Goal: Transaction & Acquisition: Purchase product/service

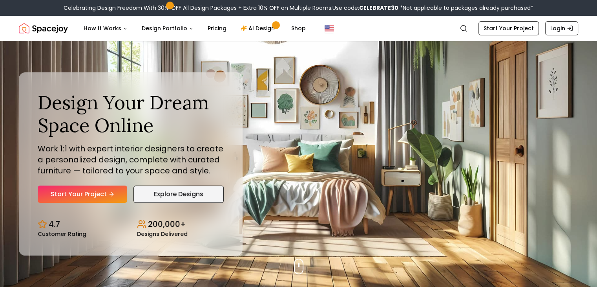
click at [187, 194] on link "Explore Designs" at bounding box center [178, 193] width 90 height 17
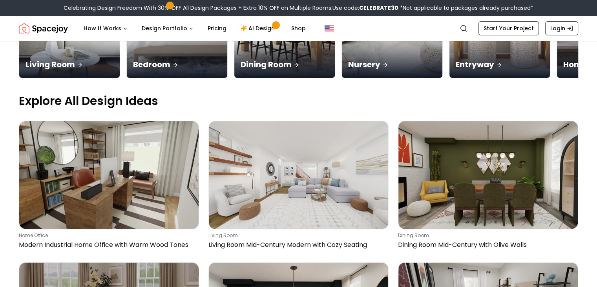
scroll to position [228, 0]
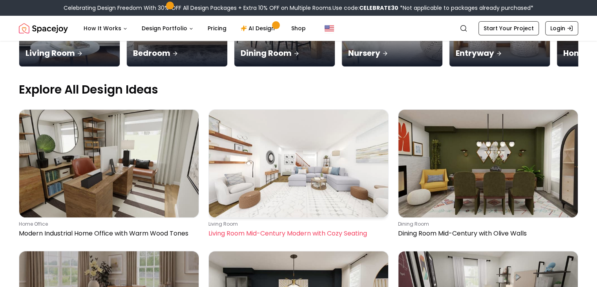
click at [287, 121] on img at bounding box center [298, 164] width 179 height 108
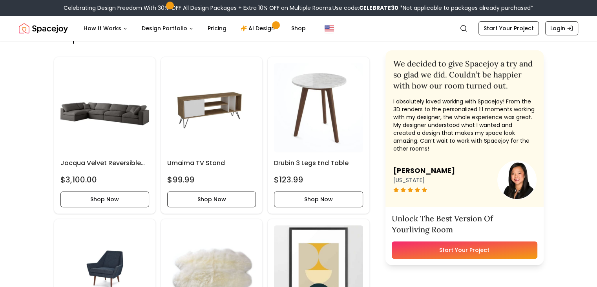
scroll to position [265, 0]
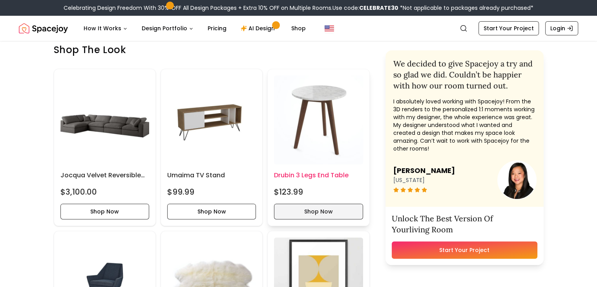
click at [336, 219] on button "Shop Now" at bounding box center [318, 211] width 89 height 16
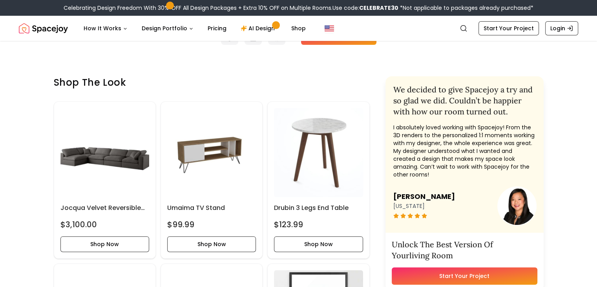
scroll to position [0, 0]
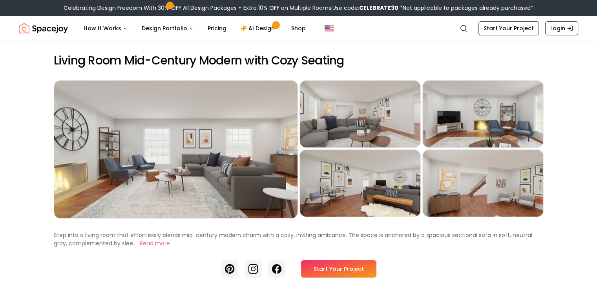
click at [356, 277] on link "Start Your Project" at bounding box center [338, 268] width 75 height 17
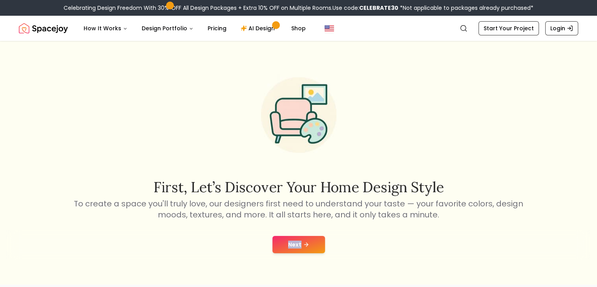
drag, startPoint x: 291, startPoint y: 231, endPoint x: 305, endPoint y: 253, distance: 26.7
click at [305, 253] on div "Next" at bounding box center [298, 244] width 584 height 30
click at [312, 238] on button "Next" at bounding box center [298, 244] width 53 height 17
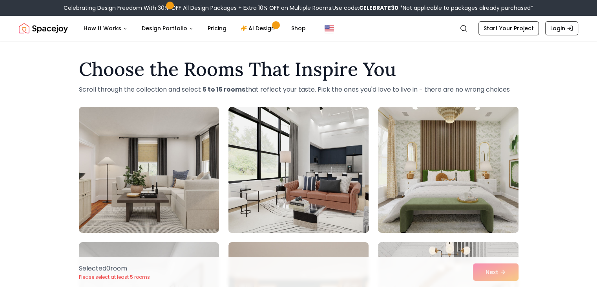
click at [292, 158] on img at bounding box center [298, 170] width 147 height 132
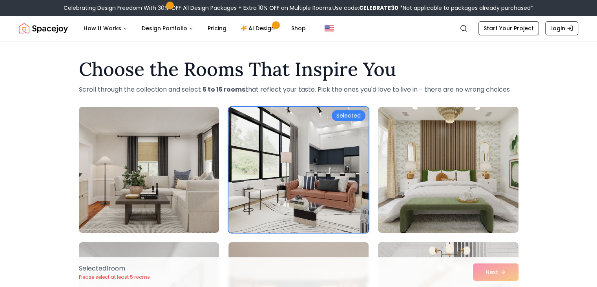
click at [194, 181] on img at bounding box center [148, 170] width 147 height 132
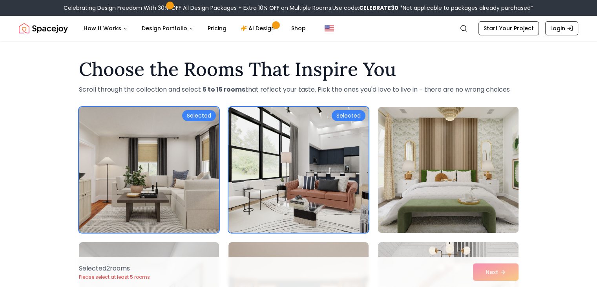
click at [433, 161] on img at bounding box center [447, 170] width 147 height 132
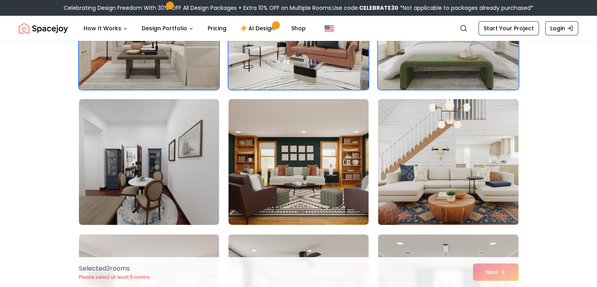
scroll to position [171, 0]
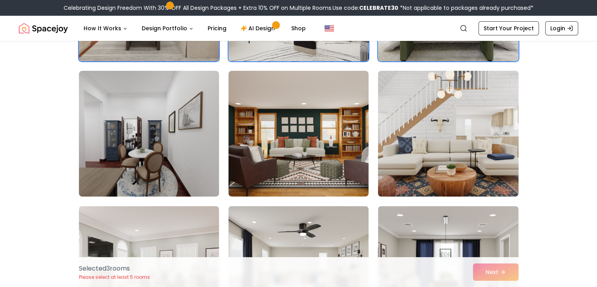
click at [452, 103] on img at bounding box center [447, 134] width 147 height 132
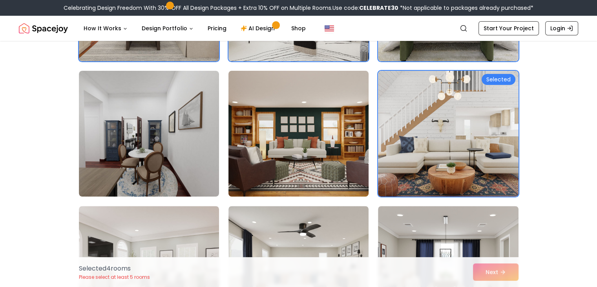
click at [343, 113] on img at bounding box center [298, 134] width 147 height 132
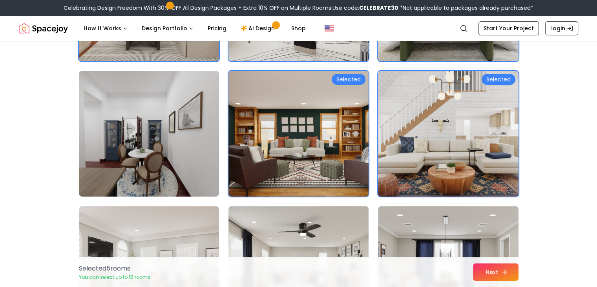
click at [493, 264] on button "Next" at bounding box center [496, 271] width 46 height 17
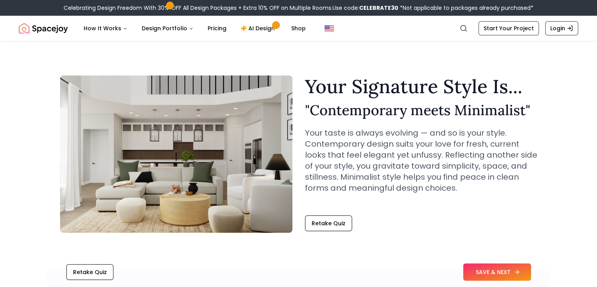
click at [489, 270] on button "SAVE & NEXT" at bounding box center [497, 271] width 68 height 17
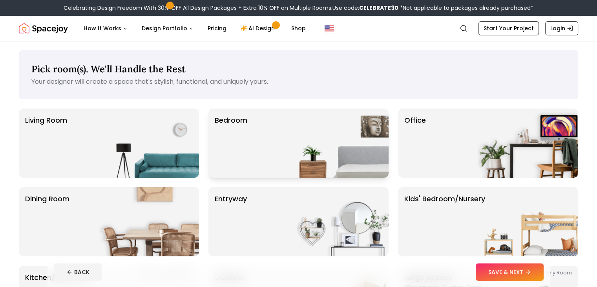
click at [239, 126] on p "Bedroom" at bounding box center [231, 143] width 33 height 57
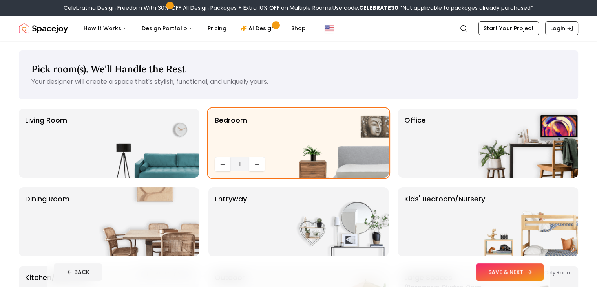
click at [524, 271] on button "SAVE & NEXT" at bounding box center [510, 271] width 68 height 17
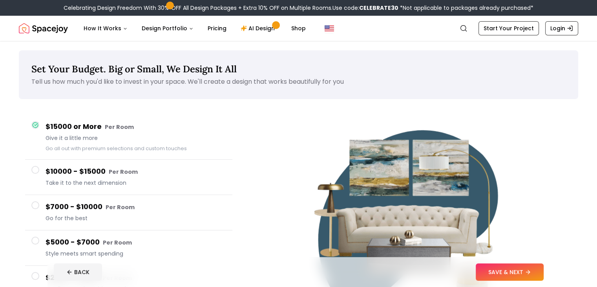
click at [50, 252] on span "Style meets smart spending" at bounding box center [136, 253] width 181 height 8
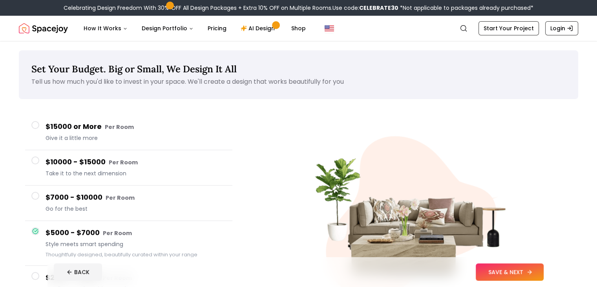
click at [518, 269] on button "SAVE & NEXT" at bounding box center [510, 271] width 68 height 17
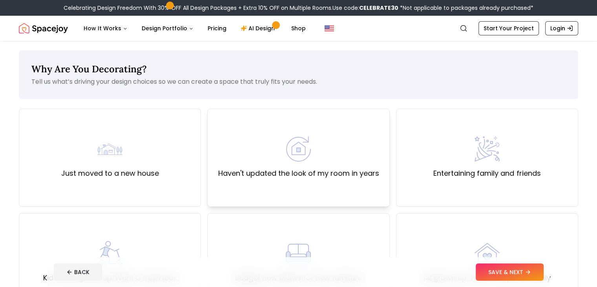
click at [358, 185] on div "Haven't updated the look of my room in years" at bounding box center [298, 157] width 182 height 98
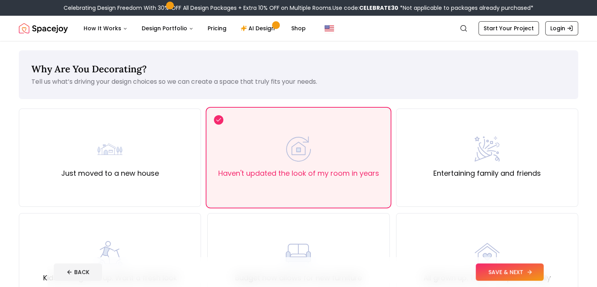
click at [542, 271] on button "SAVE & NEXT" at bounding box center [510, 271] width 68 height 17
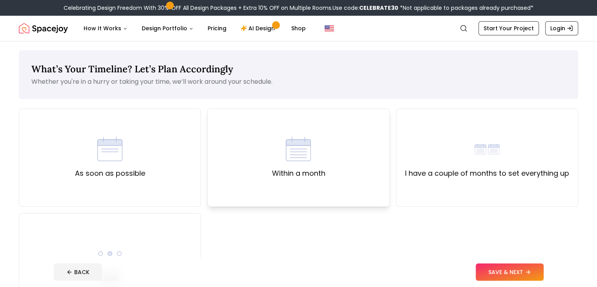
click at [328, 138] on div "Within a month" at bounding box center [298, 157] width 182 height 98
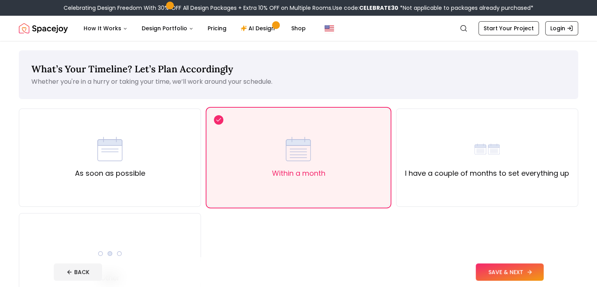
click at [521, 266] on button "SAVE & NEXT" at bounding box center [510, 271] width 68 height 17
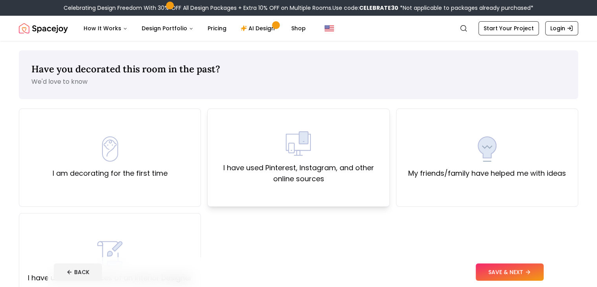
click at [320, 165] on label "I have used Pinterest, Instagram, and other online sources" at bounding box center [298, 173] width 169 height 22
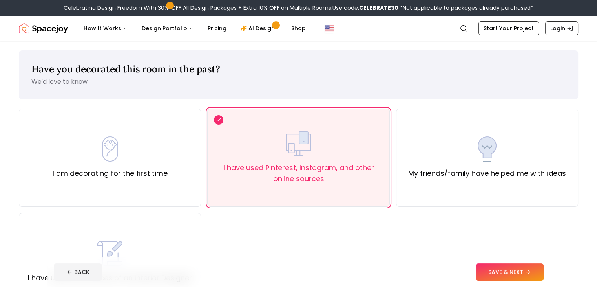
click at [520, 283] on footer "BACK SAVE & NEXT" at bounding box center [298, 272] width 502 height 30
click at [524, 274] on button "SAVE & NEXT" at bounding box center [510, 271] width 68 height 17
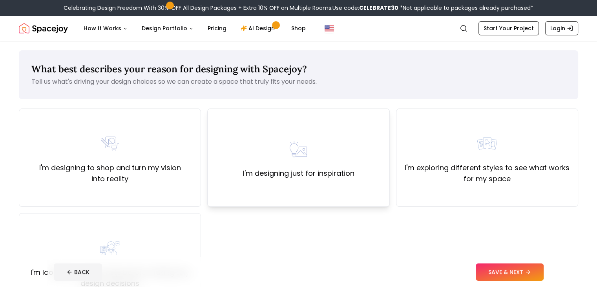
click at [382, 148] on div "I'm designing just for inspiration" at bounding box center [298, 157] width 182 height 98
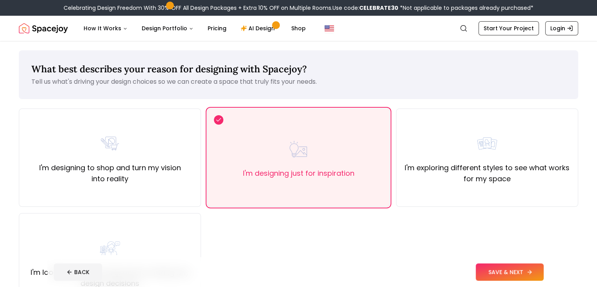
click at [532, 269] on button "SAVE & NEXT" at bounding box center [510, 271] width 68 height 17
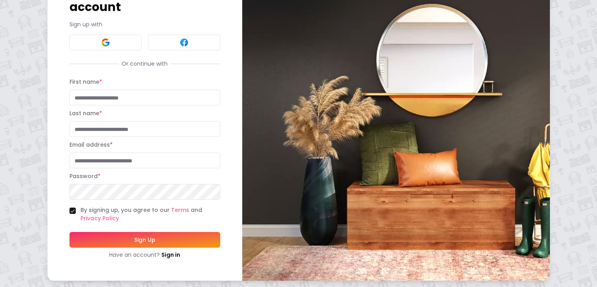
scroll to position [64, 0]
click at [94, 94] on input "First name *" at bounding box center [144, 97] width 151 height 16
type input "****"
drag, startPoint x: 89, startPoint y: 135, endPoint x: 104, endPoint y: 125, distance: 17.4
click at [104, 125] on form "First name * **** Last name * Email address * Password * By signing up, you agr…" at bounding box center [144, 167] width 151 height 181
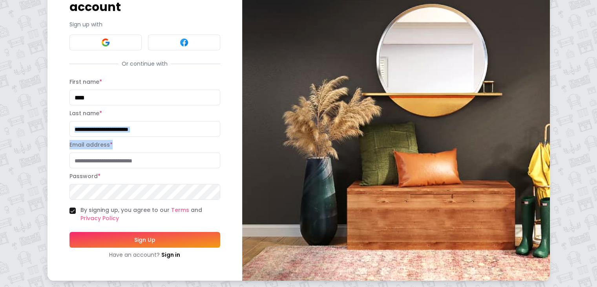
click at [104, 125] on input "Last name *" at bounding box center [144, 129] width 151 height 16
type input "*****"
click at [85, 163] on input "Email address *" at bounding box center [144, 160] width 151 height 16
type input "**********"
click at [123, 238] on button "Sign Up" at bounding box center [144, 240] width 151 height 16
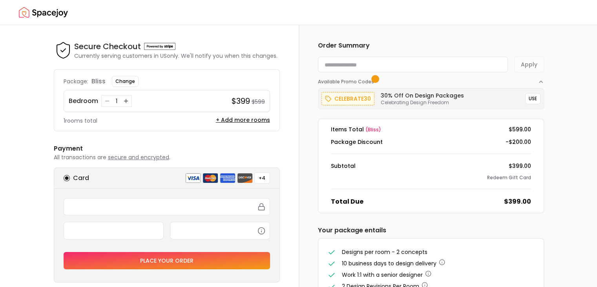
click at [384, 68] on input at bounding box center [413, 65] width 190 height 16
paste input "********"
type input "********"
click at [539, 62] on button "Apply" at bounding box center [529, 65] width 30 height 16
